Goal: Find specific page/section: Find specific page/section

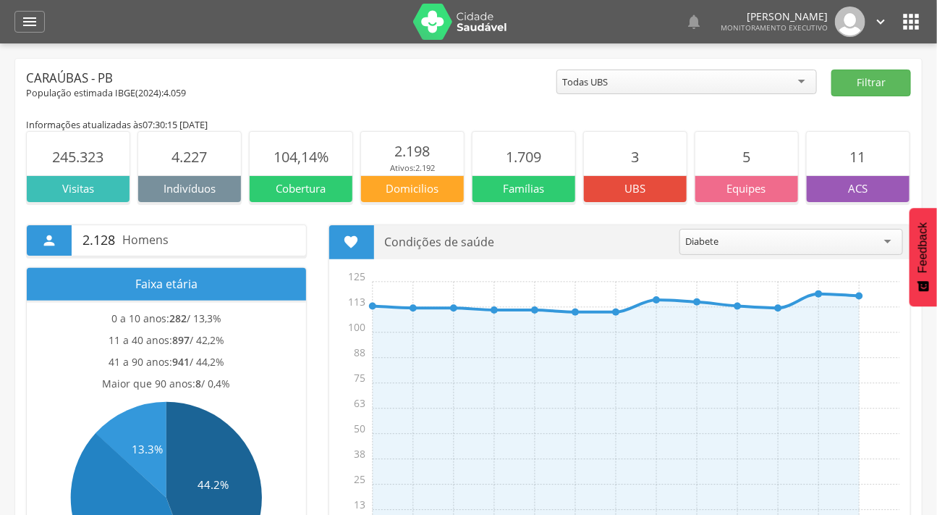
click at [613, 248] on p "Condições de saúde" at bounding box center [527, 242] width 284 height 34
click at [614, 248] on p "Condições de saúde" at bounding box center [527, 242] width 284 height 34
click at [30, 20] on icon "" at bounding box center [29, 21] width 17 height 17
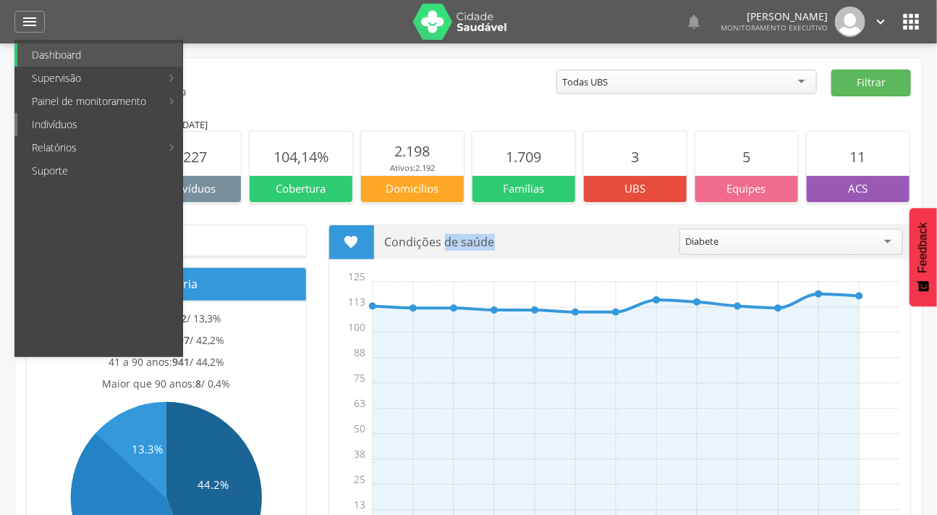
click at [56, 123] on link "Indivíduos" at bounding box center [99, 124] width 165 height 23
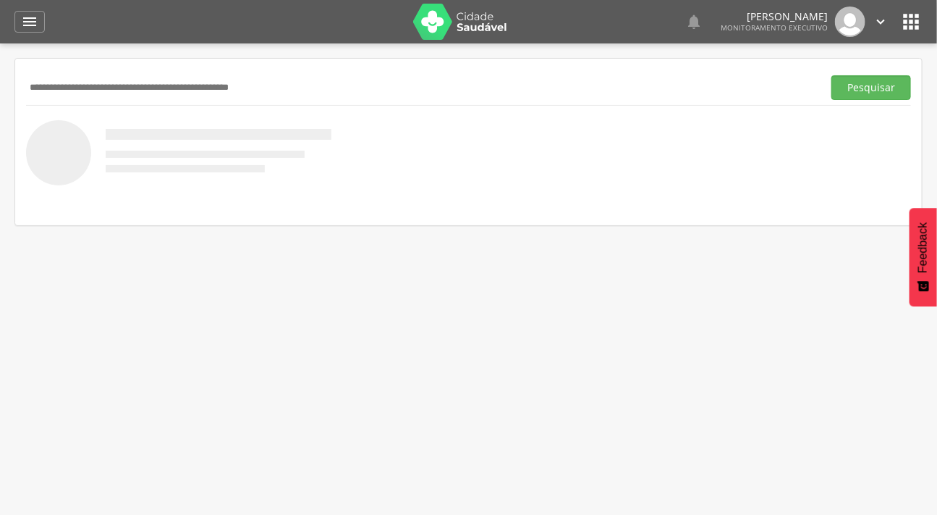
click at [105, 75] on input "text" at bounding box center [421, 87] width 791 height 25
type input "**********"
click at [832, 75] on button "Pesquisar" at bounding box center [872, 87] width 80 height 25
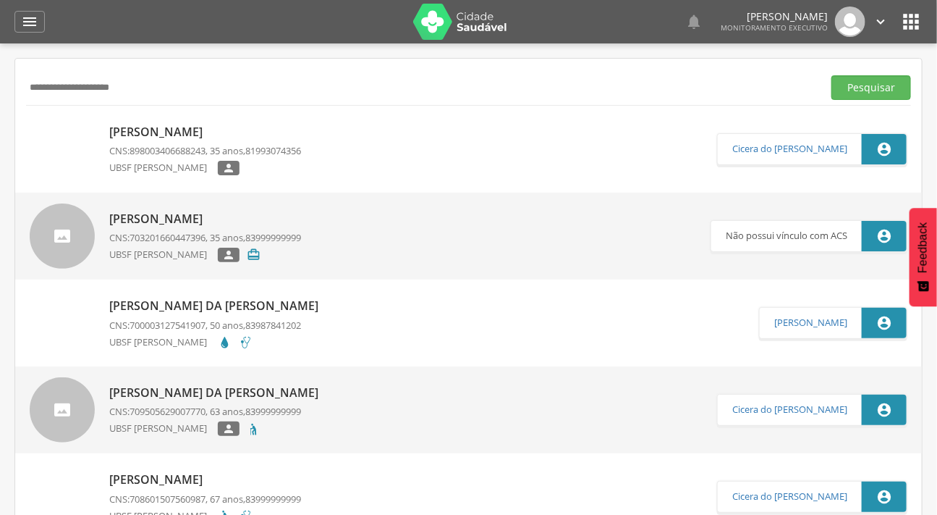
drag, startPoint x: 57, startPoint y: 134, endPoint x: 93, endPoint y: 148, distance: 38.7
click at [30, 124] on img at bounding box center [30, 124] width 0 height 0
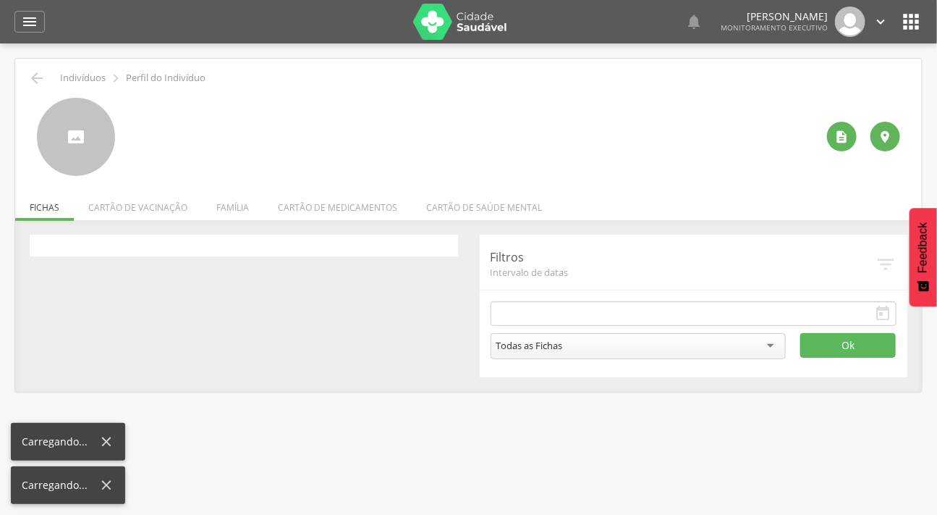
type input "**********"
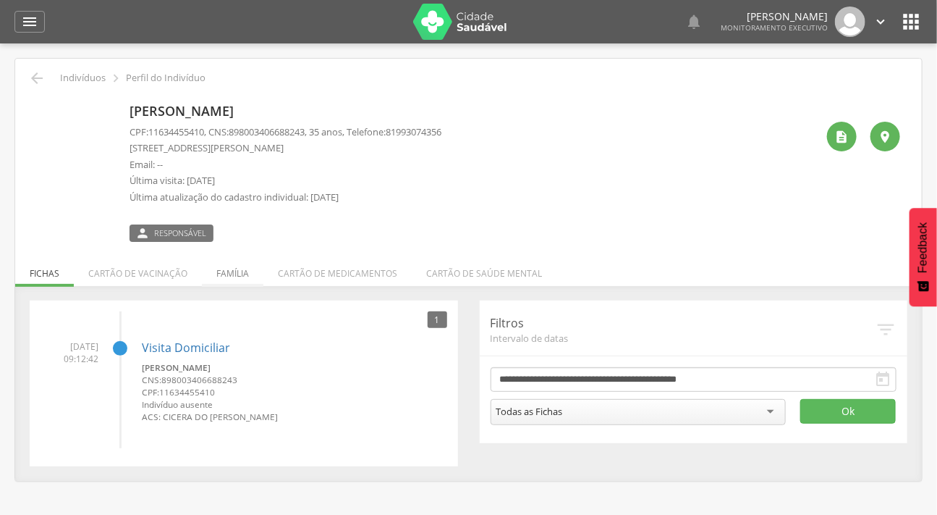
click at [231, 275] on li "Família" at bounding box center [233, 270] width 62 height 34
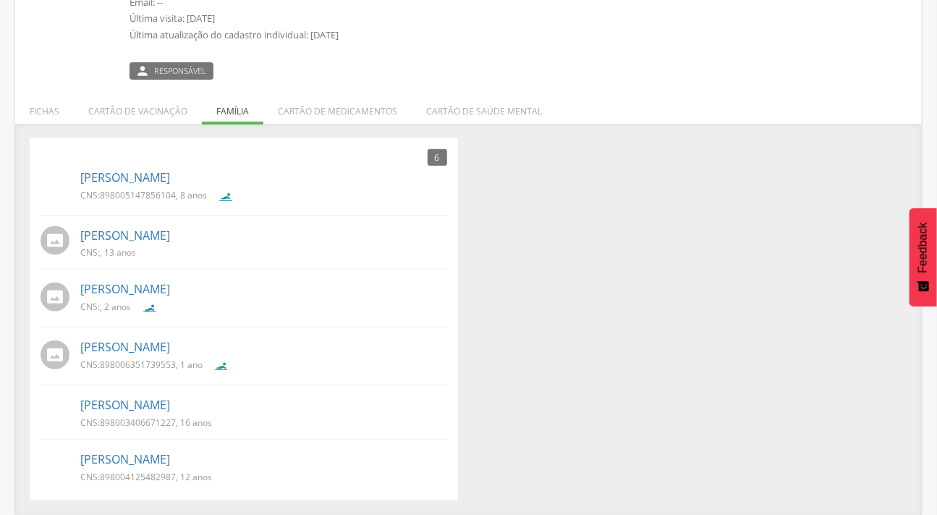
scroll to position [96, 0]
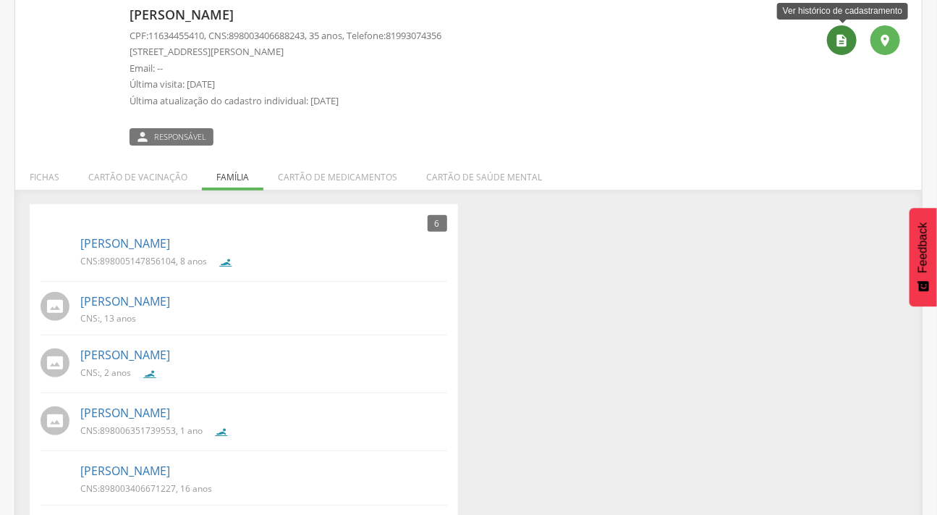
click at [849, 38] on icon "" at bounding box center [842, 40] width 14 height 14
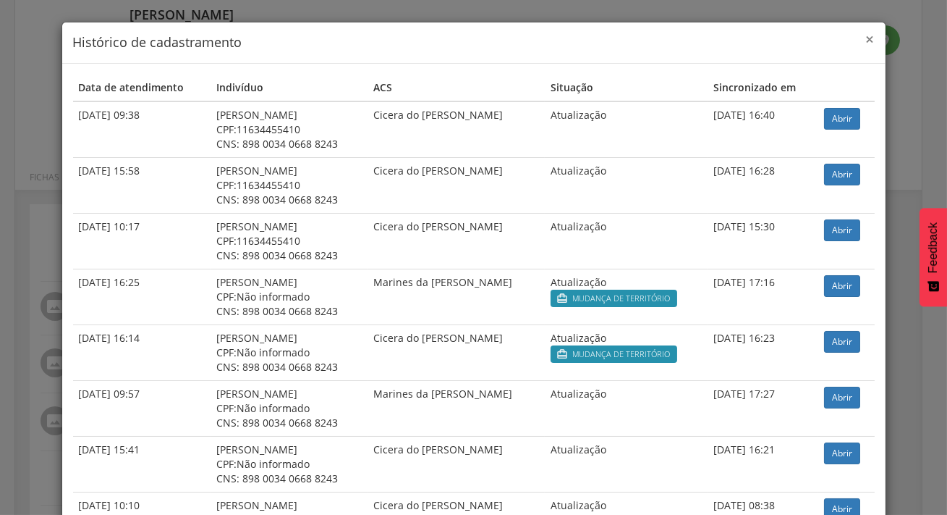
click at [866, 33] on span "×" at bounding box center [870, 39] width 9 height 20
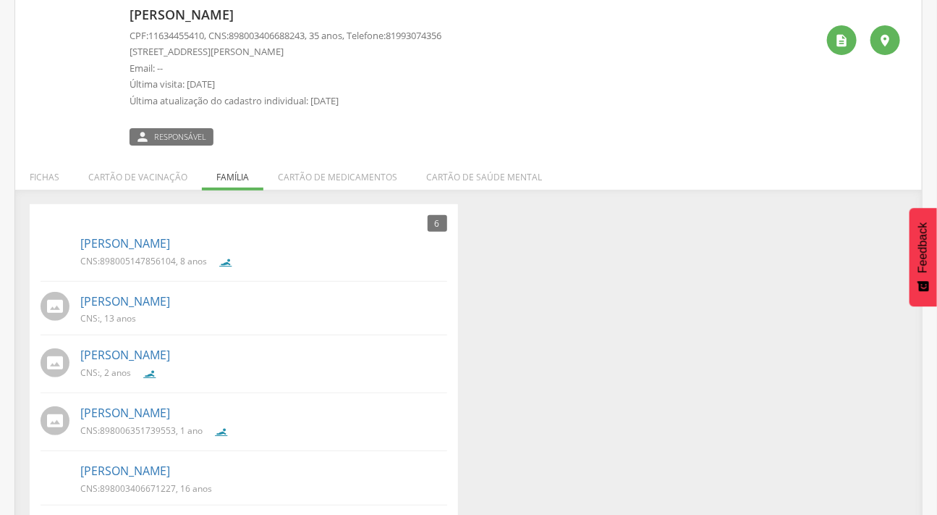
scroll to position [162, 0]
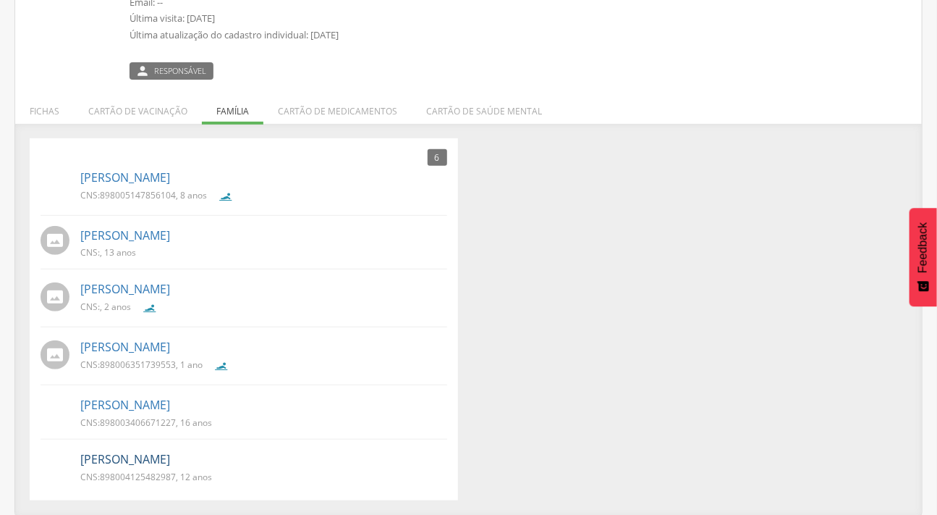
click at [140, 456] on link "[PERSON_NAME]" at bounding box center [125, 459] width 90 height 17
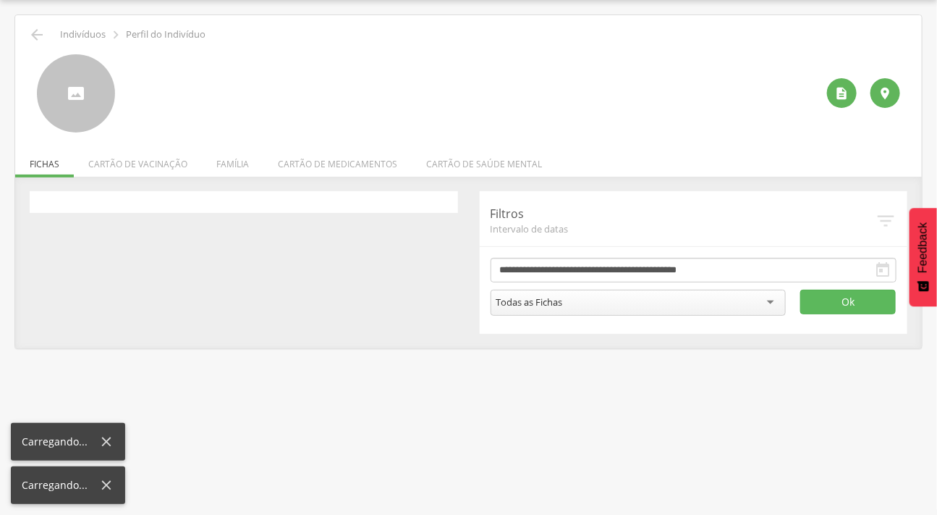
scroll to position [43, 0]
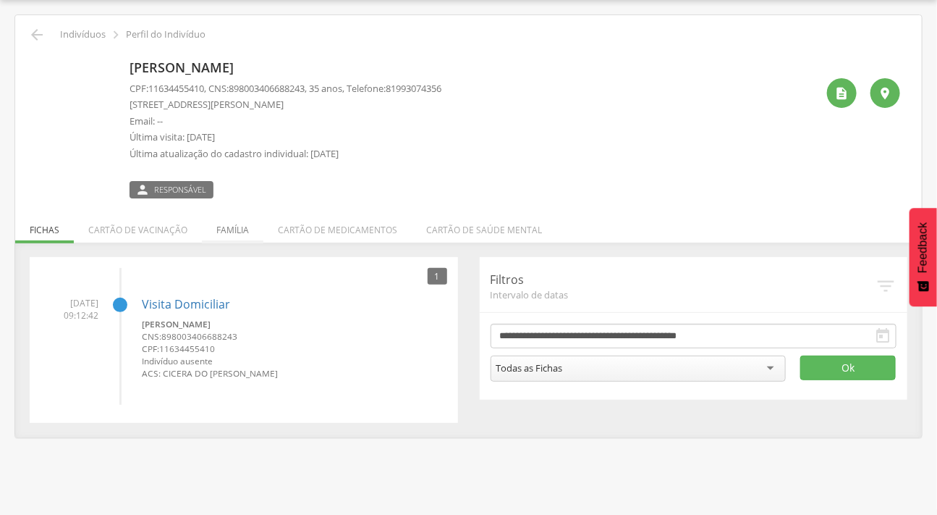
click at [221, 219] on li "Família" at bounding box center [233, 226] width 62 height 34
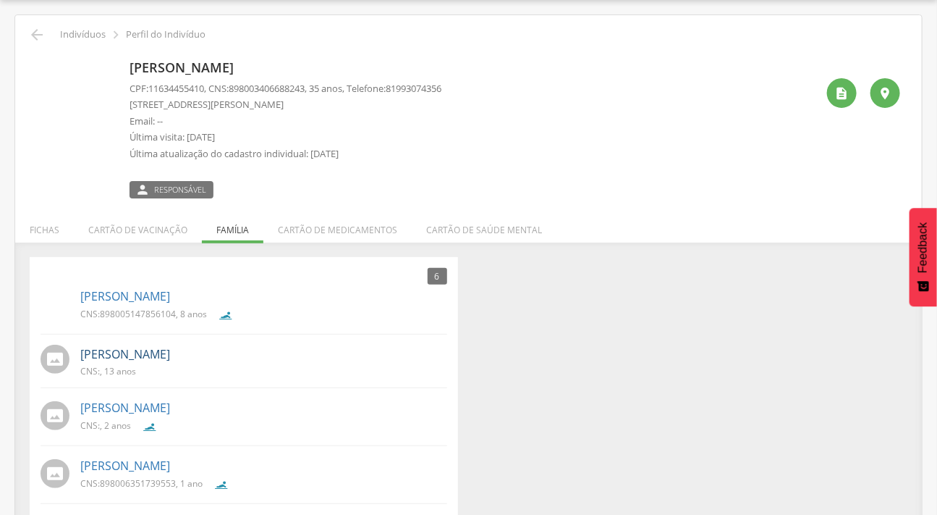
scroll to position [162, 0]
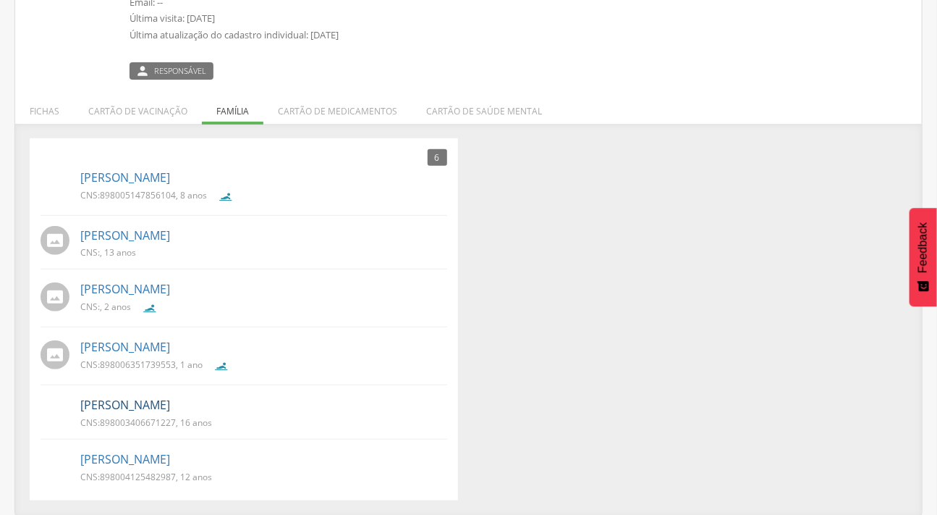
click at [169, 400] on link "[PERSON_NAME]" at bounding box center [125, 405] width 90 height 17
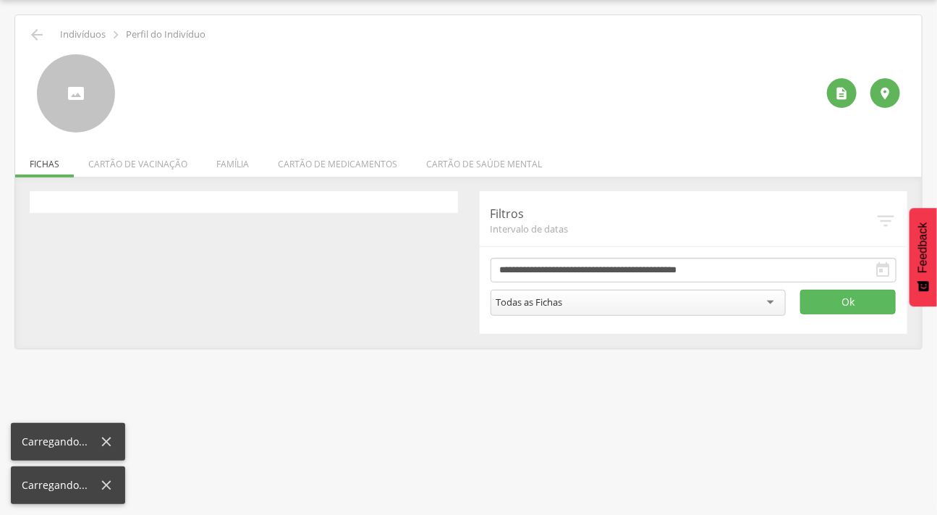
scroll to position [43, 0]
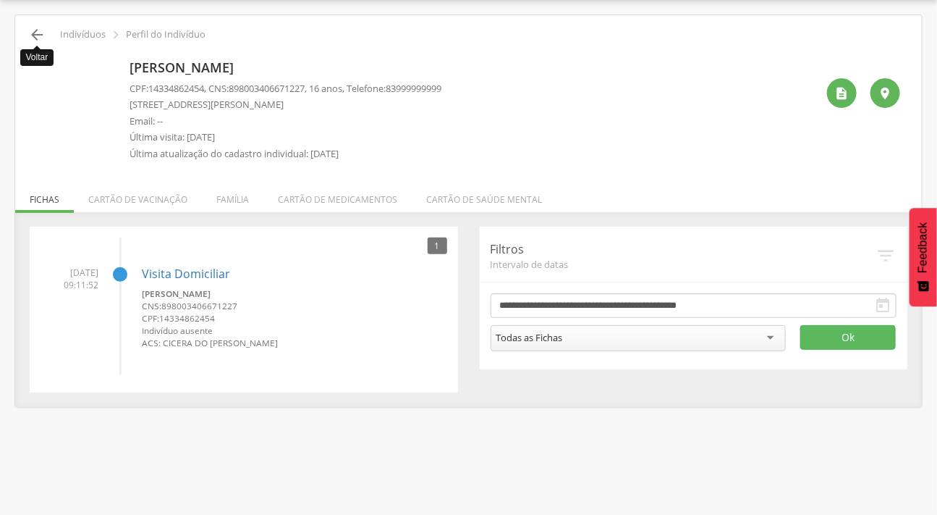
click at [36, 36] on icon "" at bounding box center [36, 34] width 17 height 17
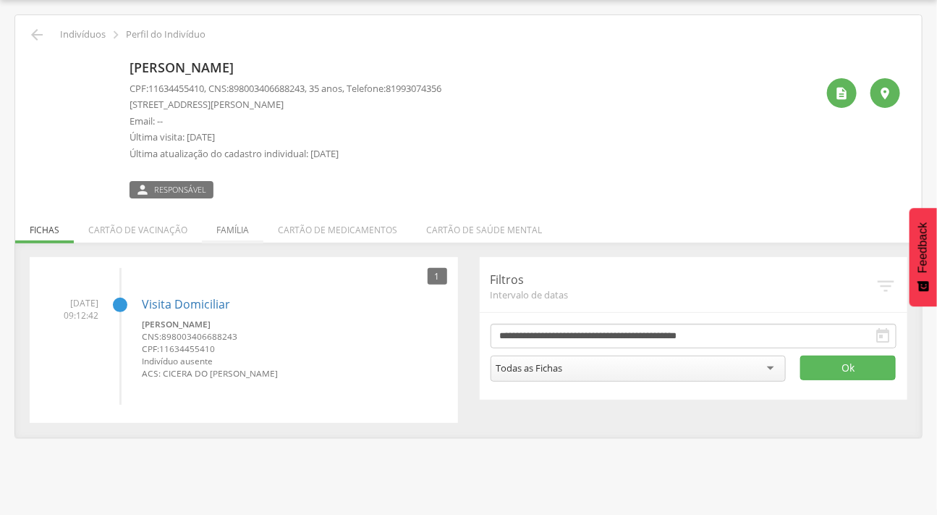
click at [224, 227] on li "Família" at bounding box center [233, 226] width 62 height 34
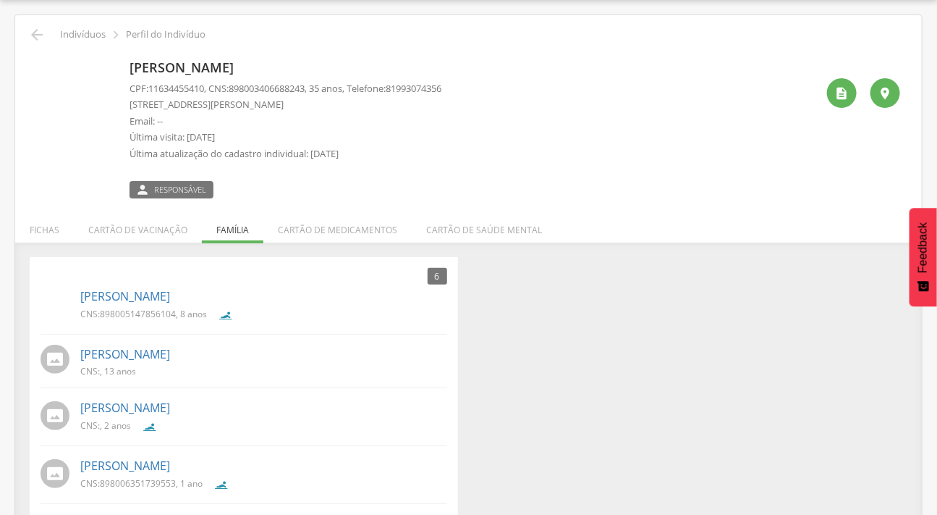
scroll to position [162, 0]
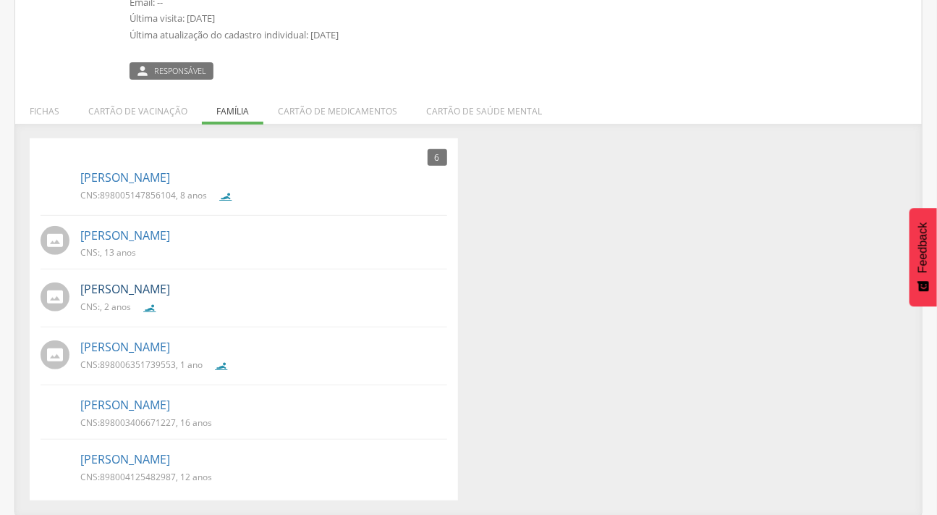
click at [170, 282] on link "[PERSON_NAME]" at bounding box center [125, 289] width 90 height 17
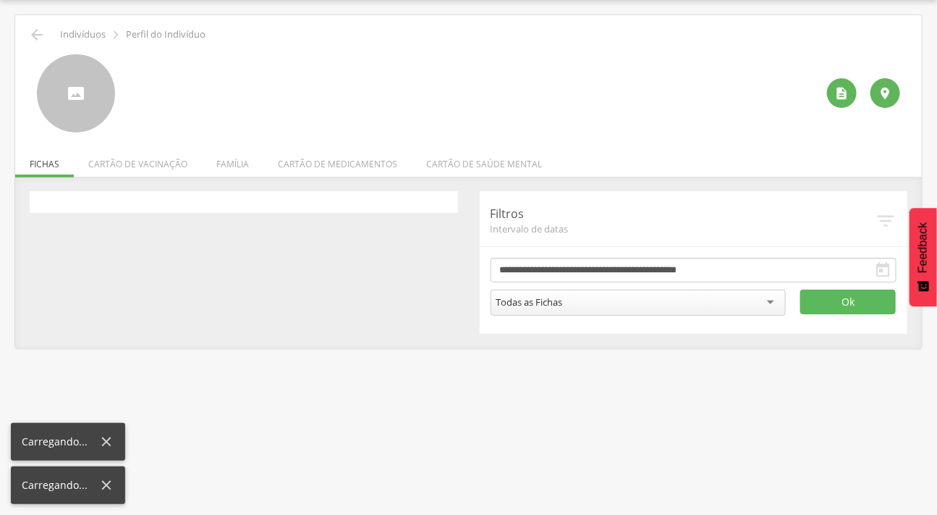
scroll to position [43, 0]
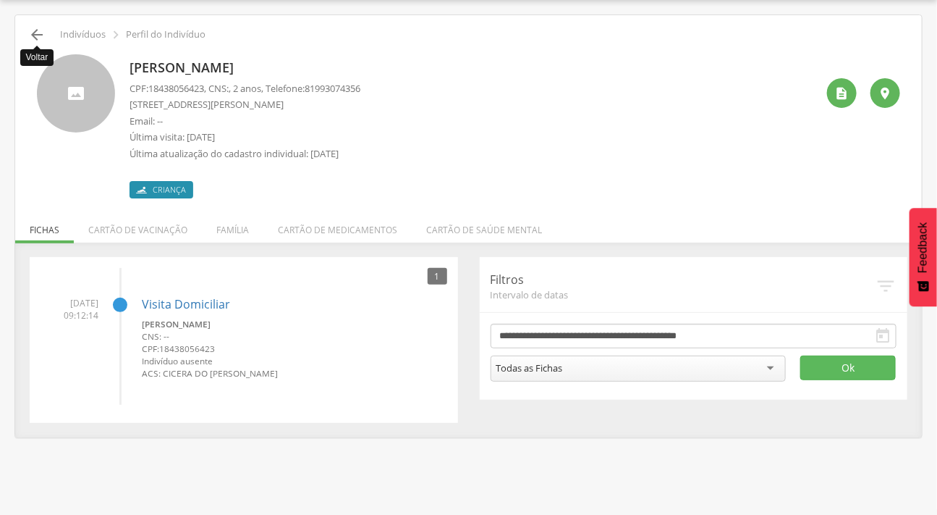
click at [28, 37] on icon "" at bounding box center [36, 34] width 17 height 17
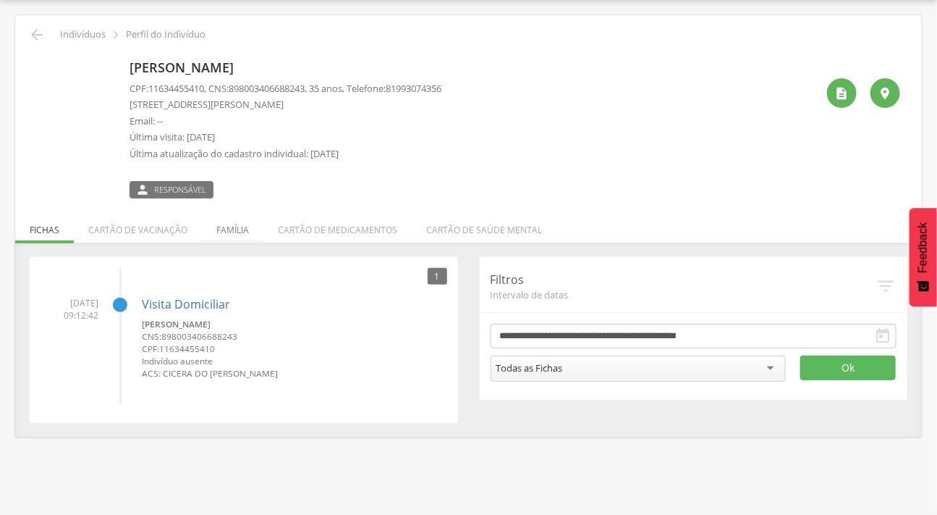
click at [232, 234] on li "Família" at bounding box center [233, 226] width 62 height 34
